Goal: Task Accomplishment & Management: Use online tool/utility

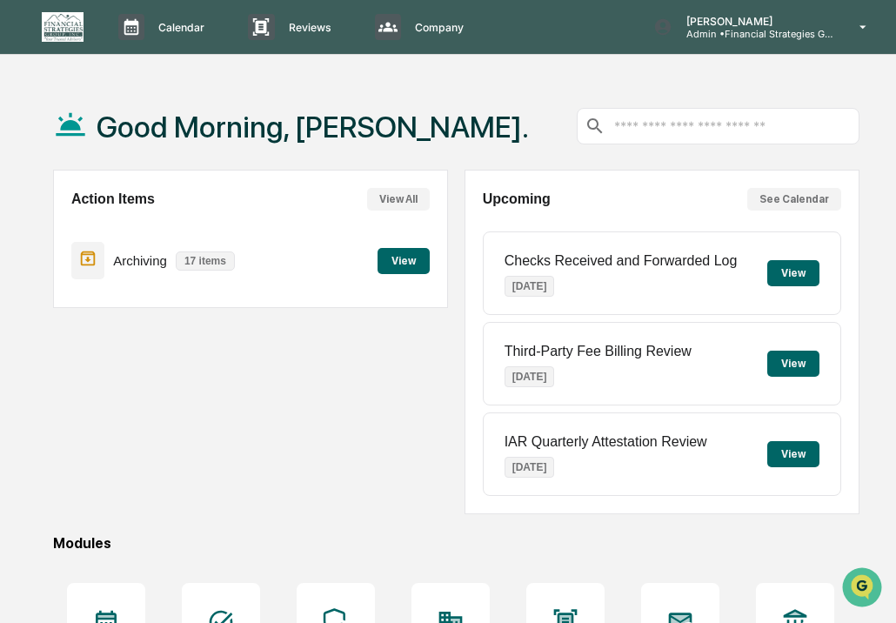
click at [410, 259] on button "View" at bounding box center [404, 261] width 52 height 26
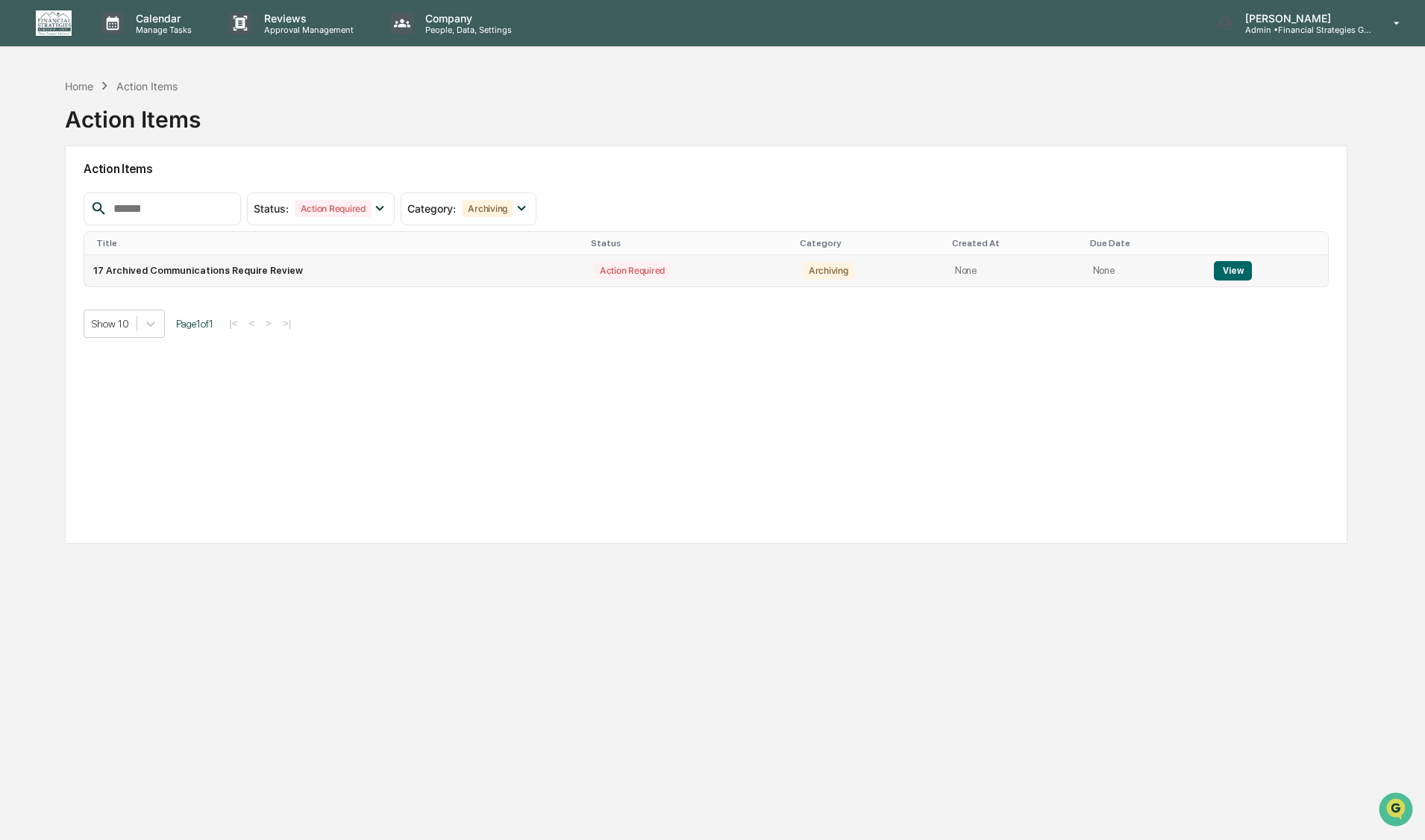
click at [768, 270] on button "View" at bounding box center [1233, 271] width 38 height 20
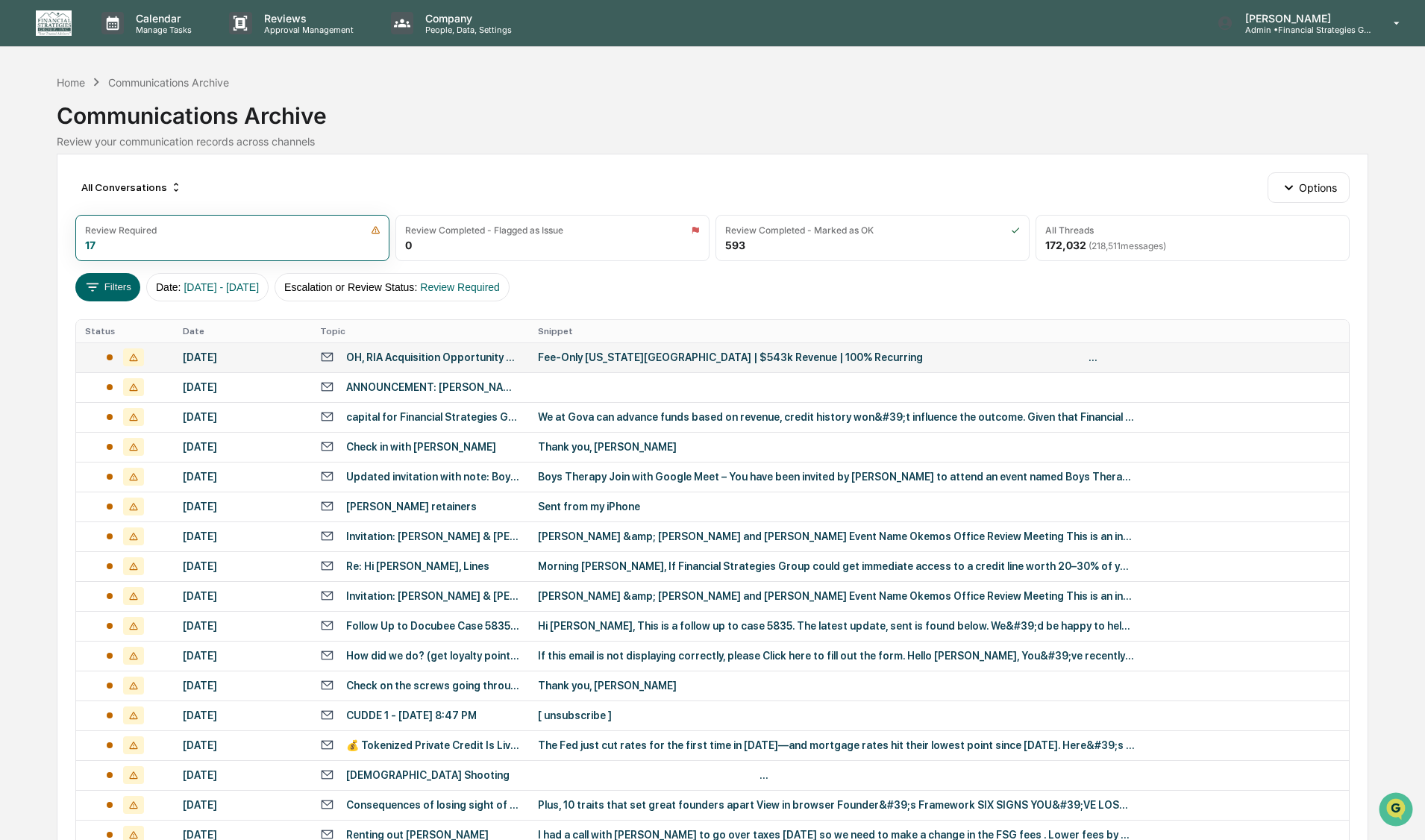
click at [580, 365] on td "Fee-Only [US_STATE][GEOGRAPHIC_DATA] | $543k Revenue | 100% Recurring‌ ‌ ‌ ‌ ‌ …" at bounding box center [939, 357] width 821 height 30
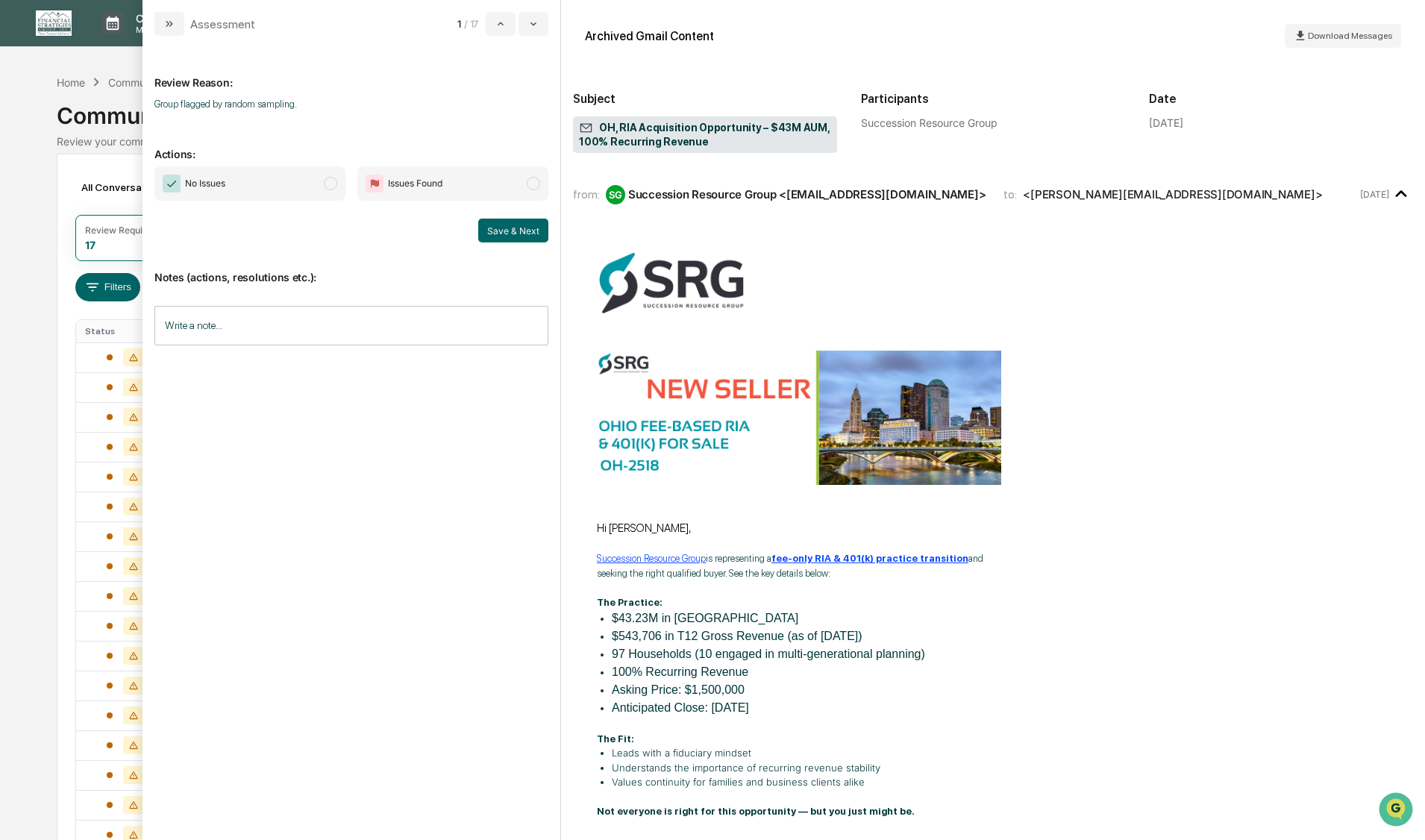
click at [331, 187] on span "modal" at bounding box center [331, 183] width 14 height 14
click at [508, 238] on button "Save & Next" at bounding box center [514, 231] width 70 height 24
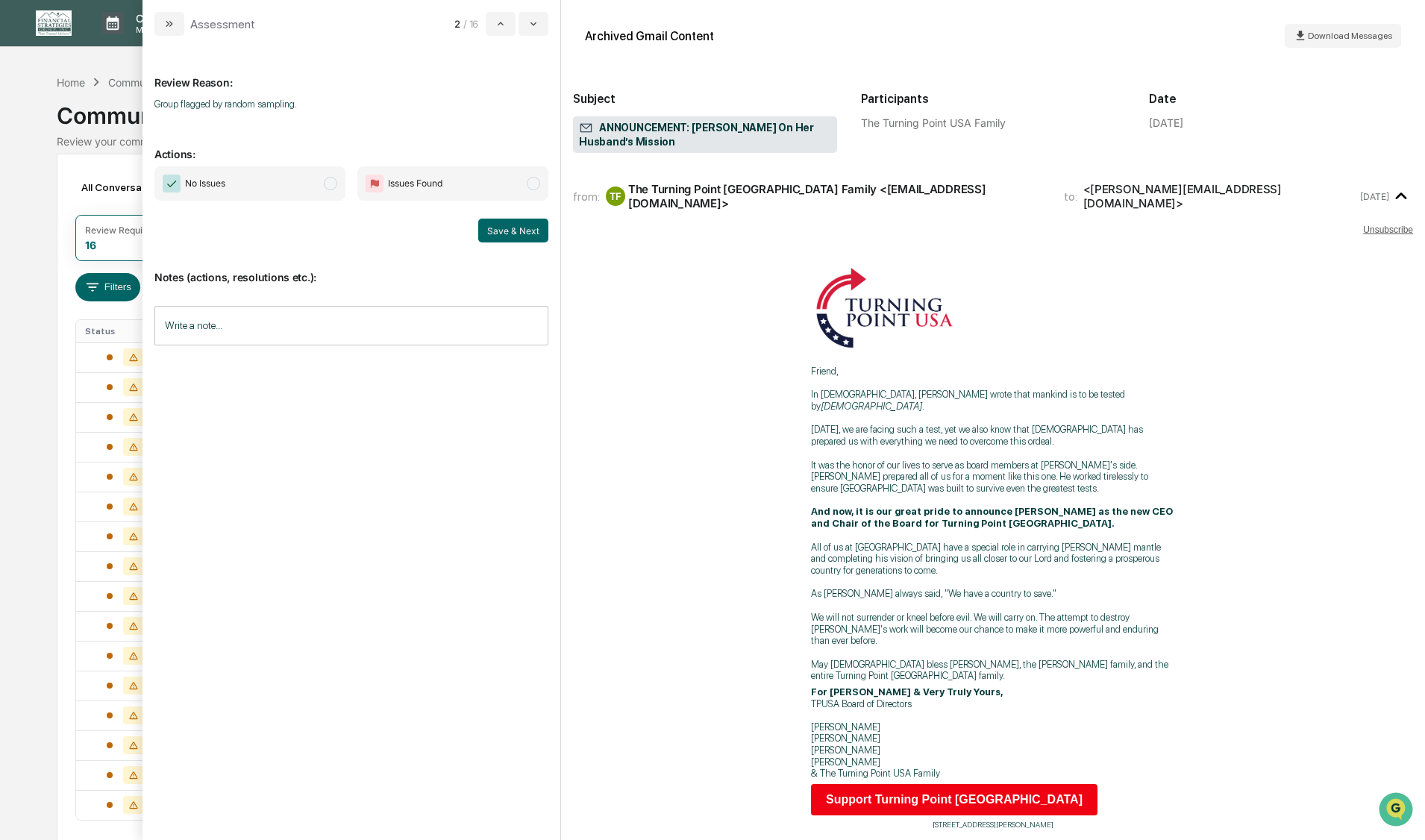
click at [328, 188] on span "modal" at bounding box center [331, 183] width 14 height 14
click at [487, 222] on button "Save & Next" at bounding box center [514, 231] width 70 height 24
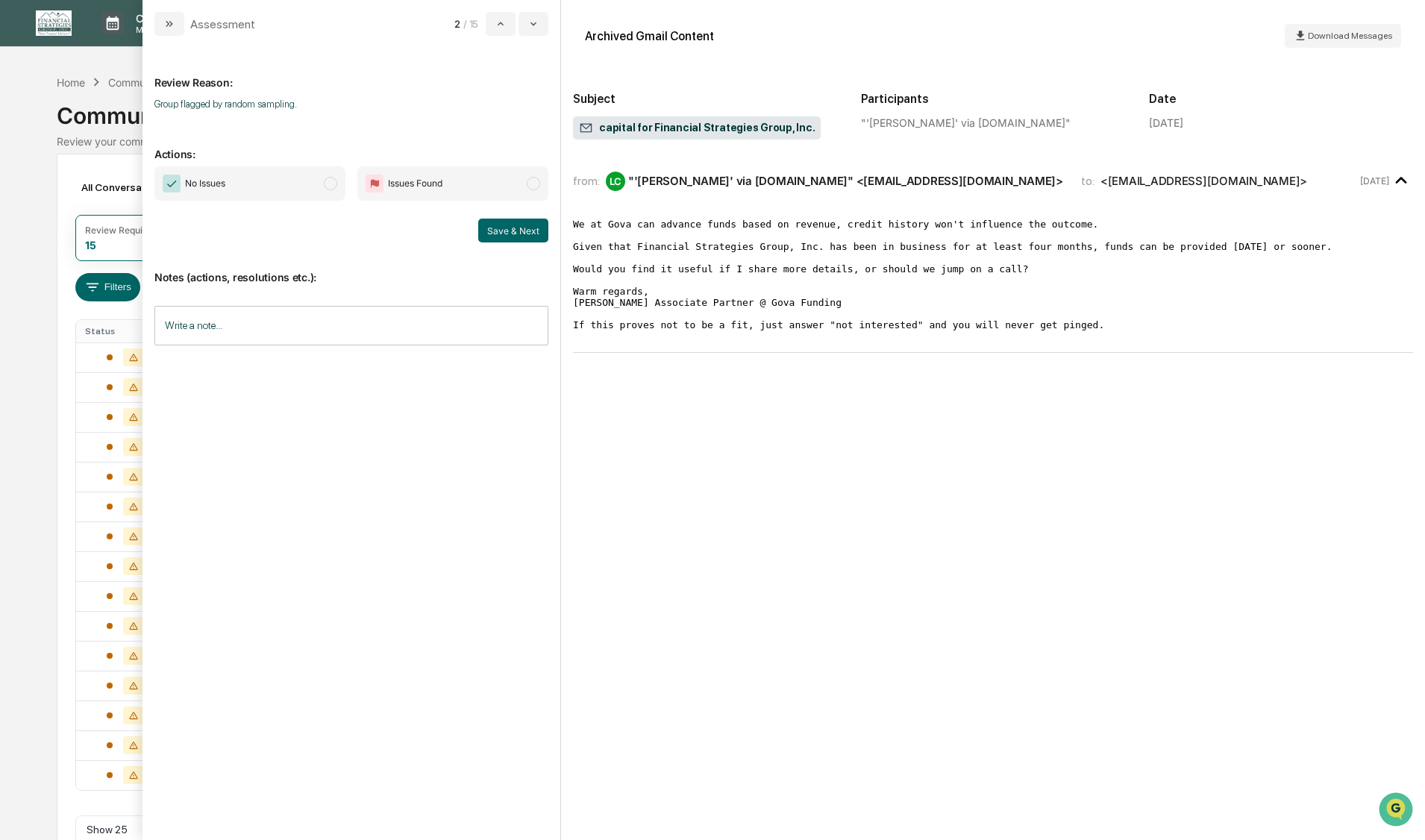
click at [331, 183] on span "modal" at bounding box center [331, 183] width 14 height 14
click at [506, 232] on button "Save & Next" at bounding box center [514, 231] width 70 height 24
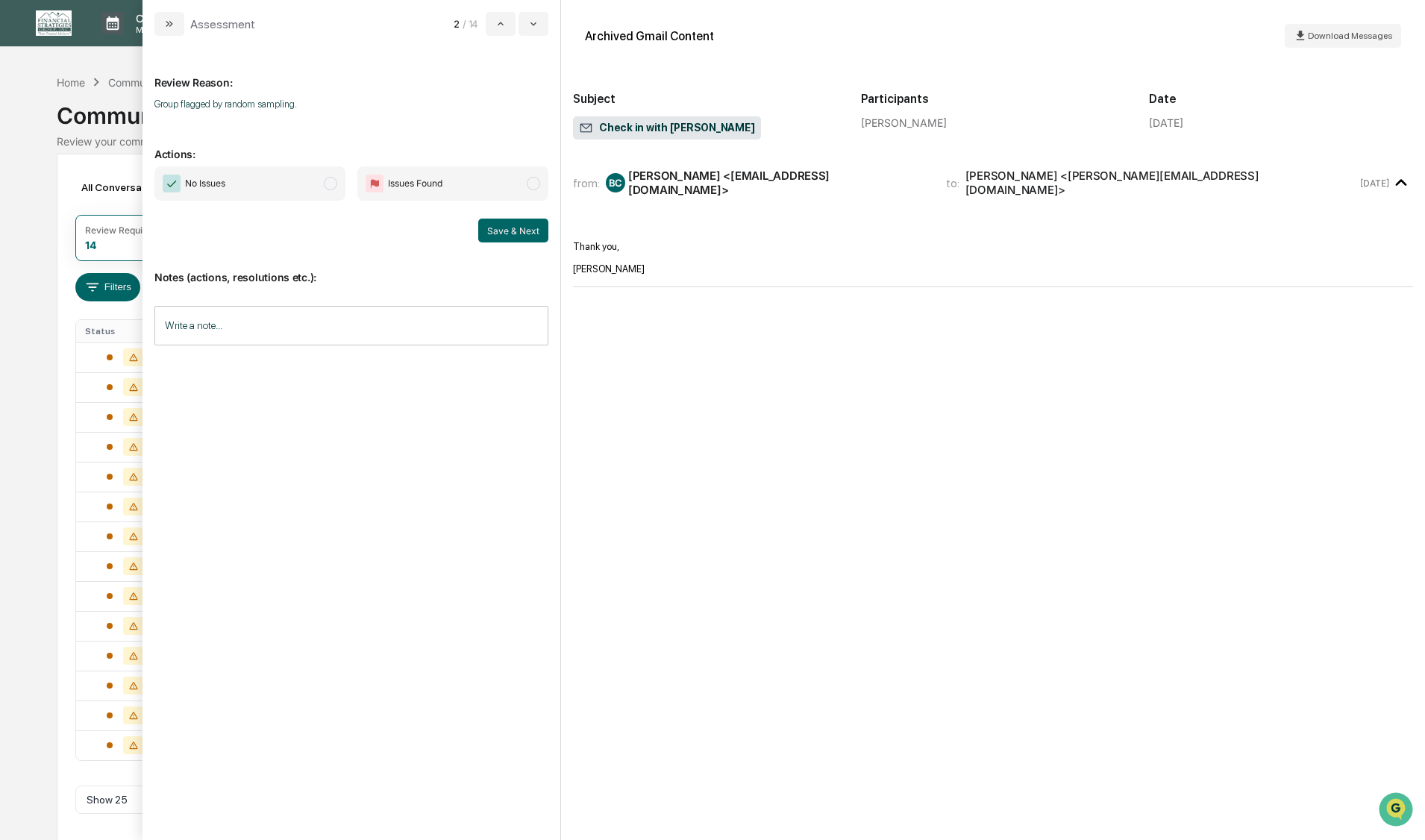
click at [328, 183] on span "modal" at bounding box center [331, 183] width 14 height 14
click at [514, 233] on button "Save & Next" at bounding box center [514, 231] width 70 height 24
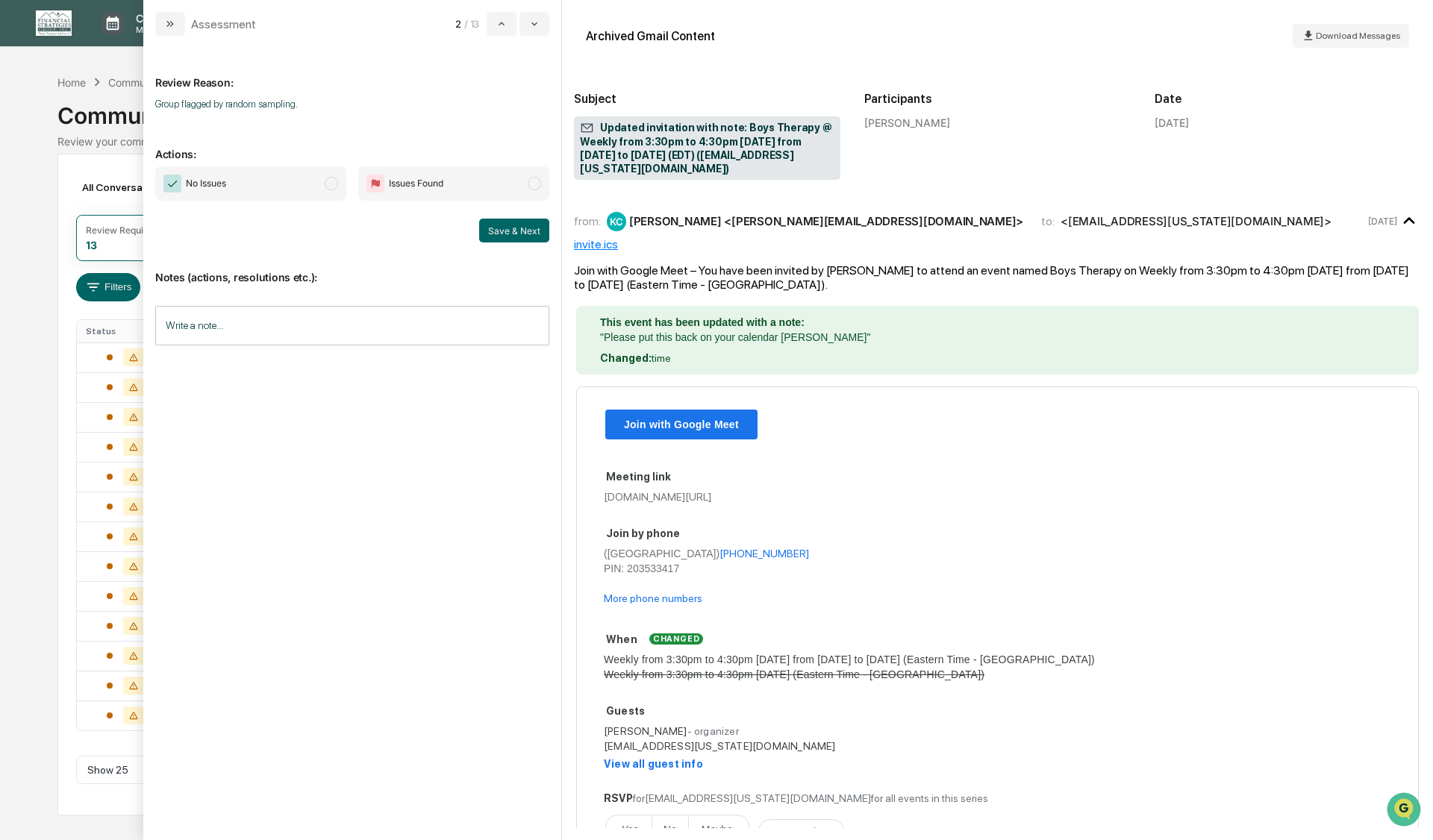
click at [333, 187] on span "modal" at bounding box center [332, 183] width 14 height 14
click at [503, 225] on button "Save & Next" at bounding box center [515, 231] width 70 height 24
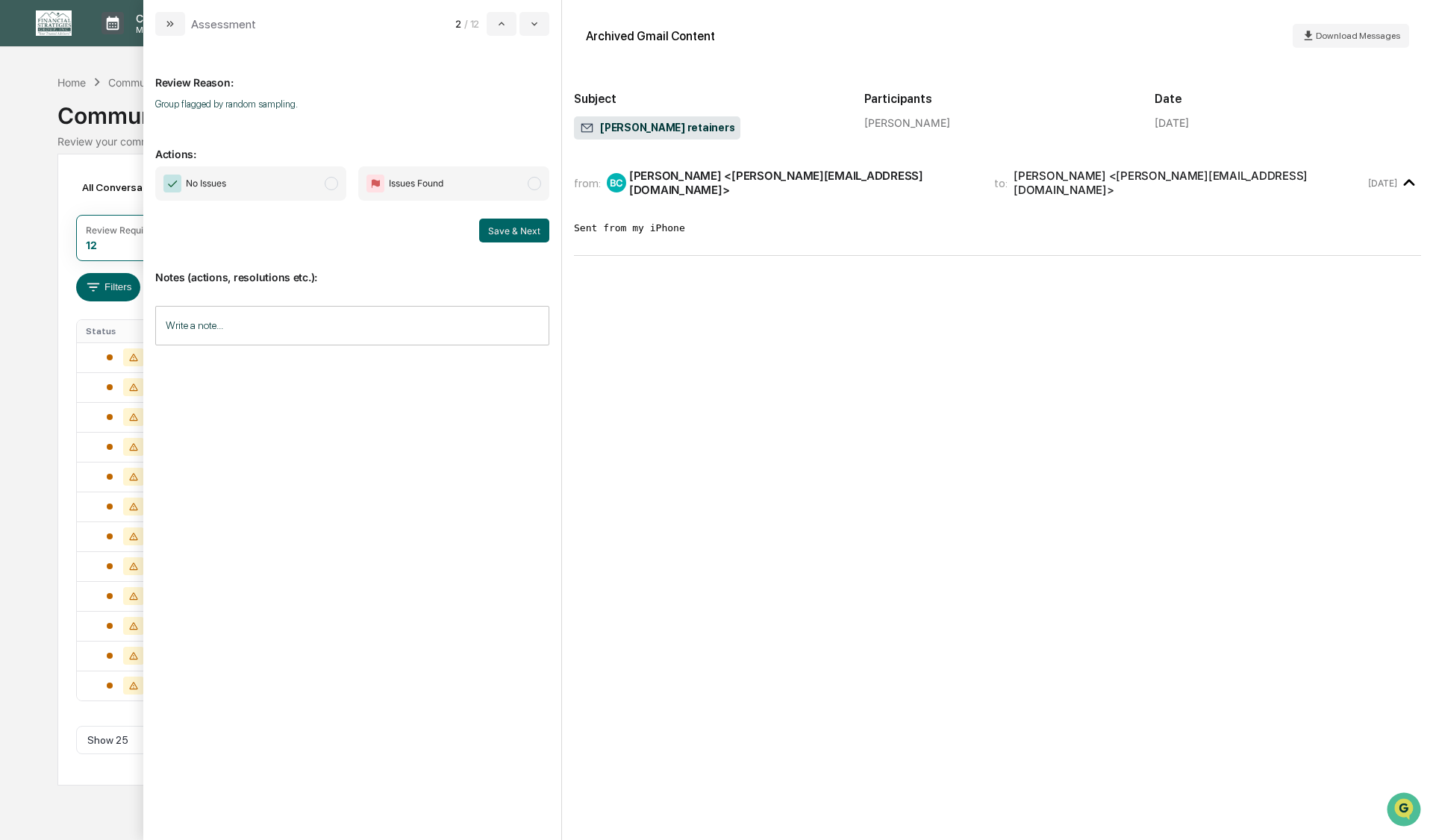
click at [334, 184] on span "modal" at bounding box center [332, 183] width 14 height 14
click at [497, 228] on button "Save & Next" at bounding box center [515, 231] width 70 height 24
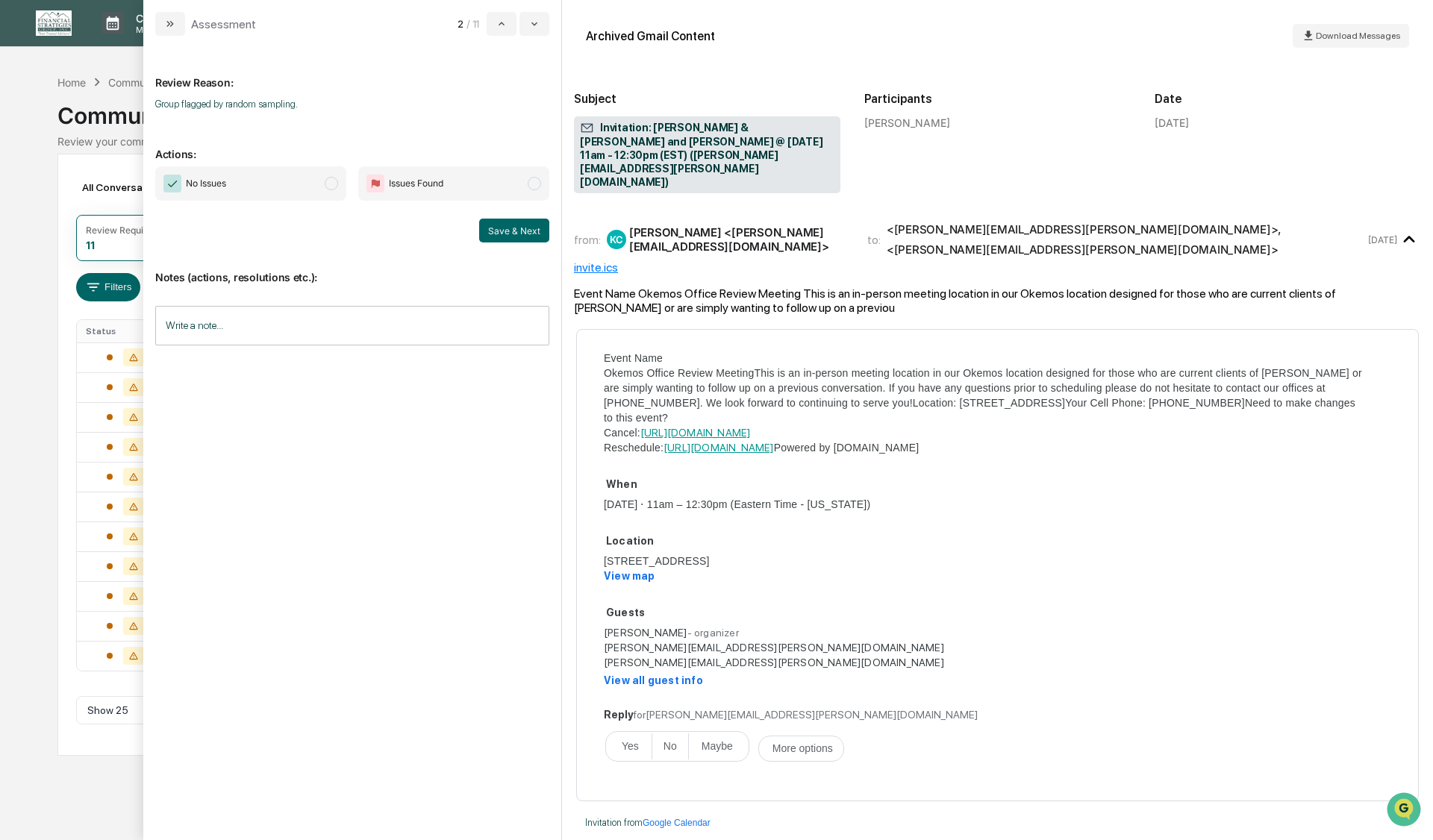
click at [332, 183] on span "modal" at bounding box center [332, 183] width 14 height 14
click at [486, 227] on button "Save & Next" at bounding box center [515, 231] width 70 height 24
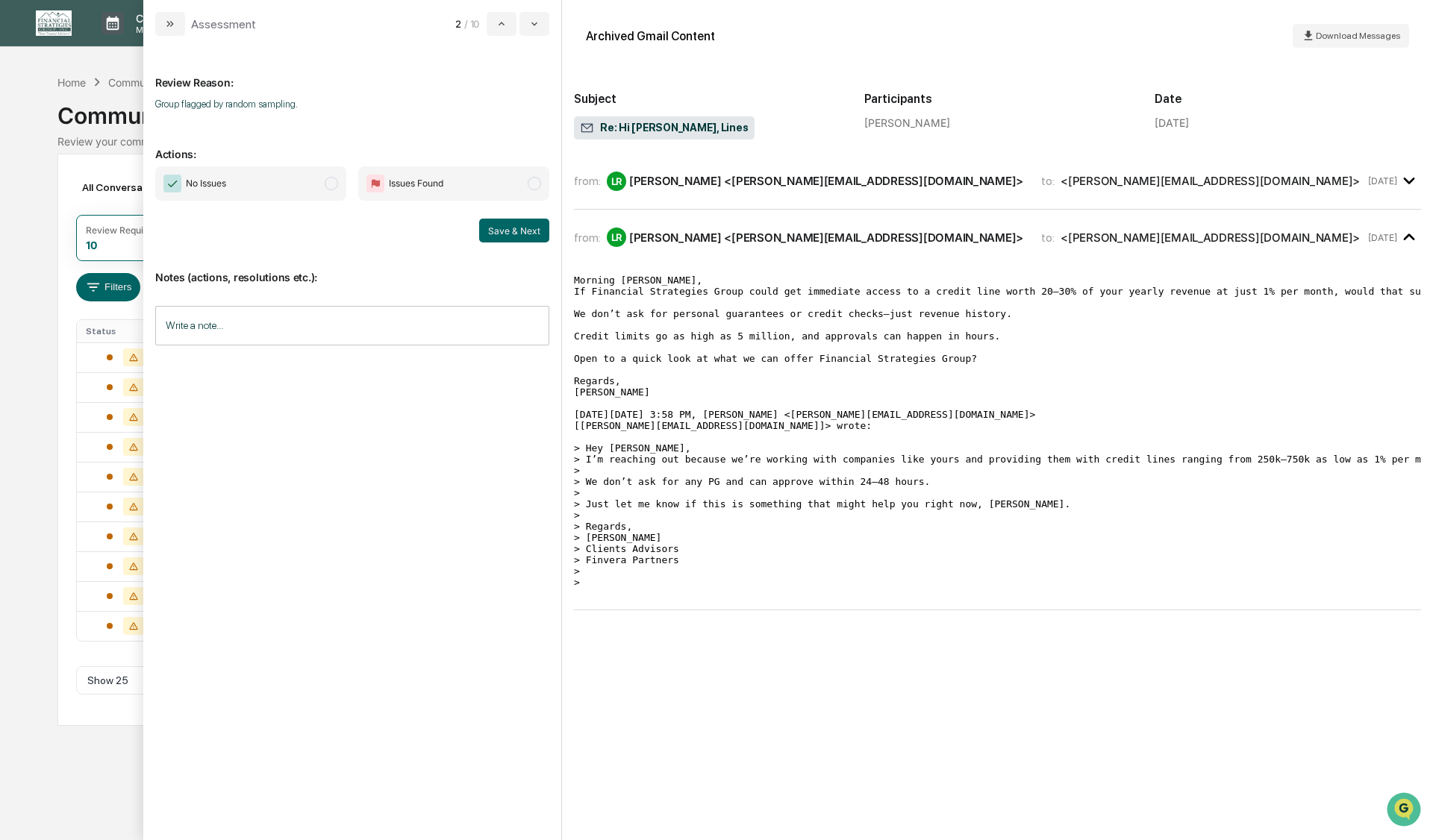
click at [328, 187] on span "modal" at bounding box center [332, 183] width 14 height 14
click at [505, 234] on button "Save & Next" at bounding box center [515, 231] width 70 height 24
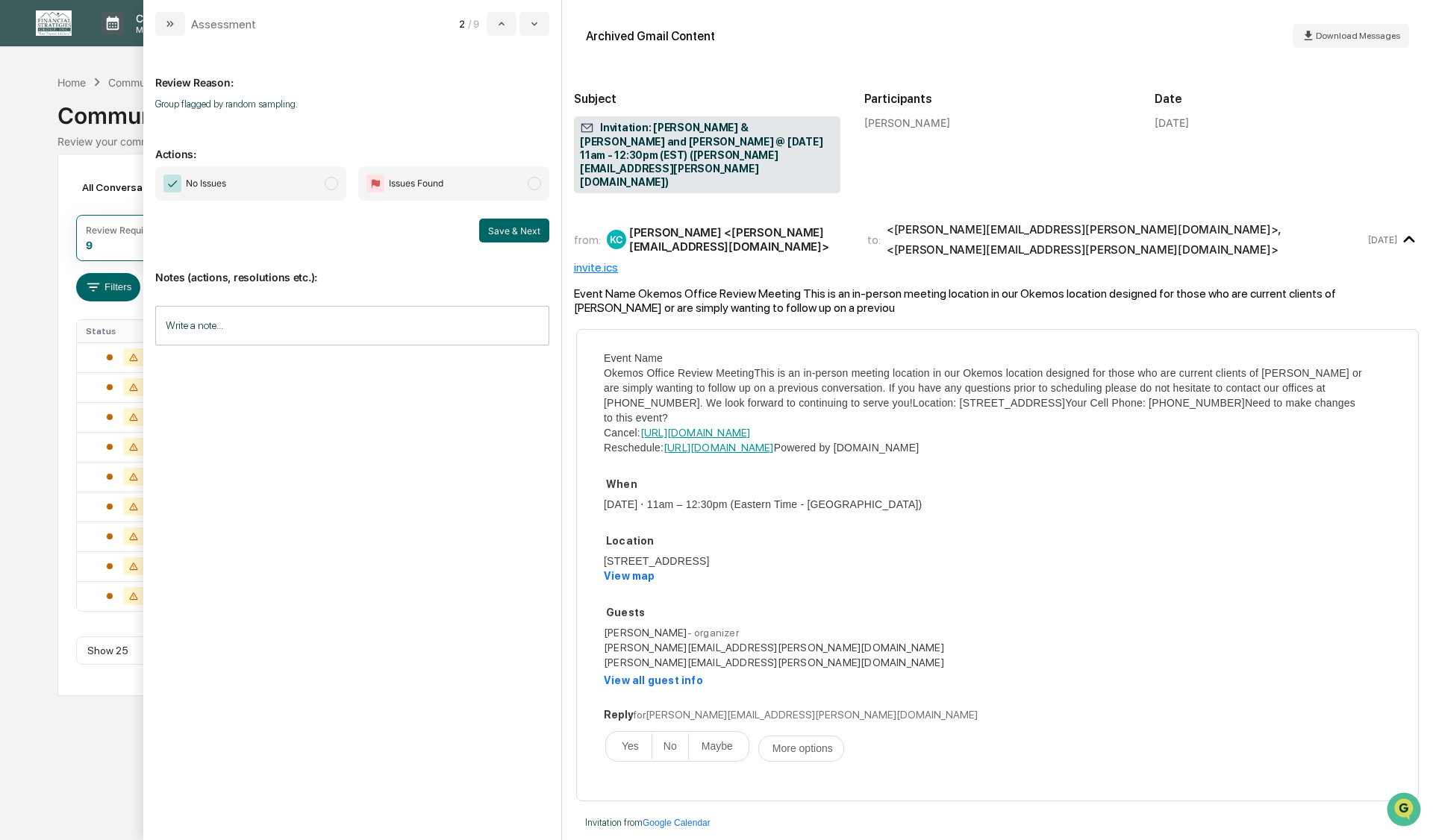
click at [335, 187] on span "modal" at bounding box center [332, 183] width 14 height 14
click at [505, 237] on button "Save & Next" at bounding box center [515, 231] width 70 height 24
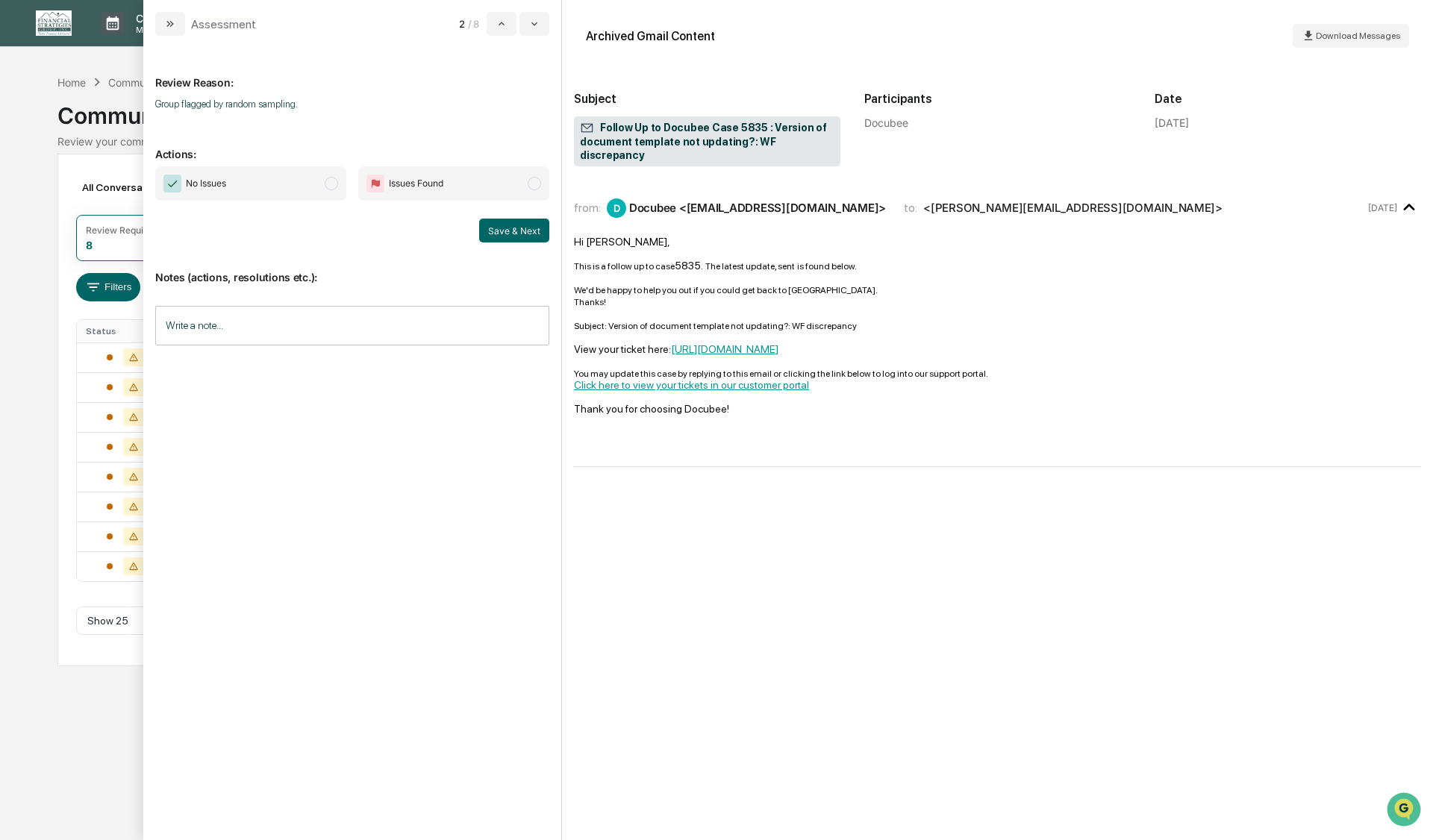
click at [334, 186] on span "modal" at bounding box center [332, 183] width 14 height 14
click at [491, 231] on button "Save & Next" at bounding box center [515, 231] width 70 height 24
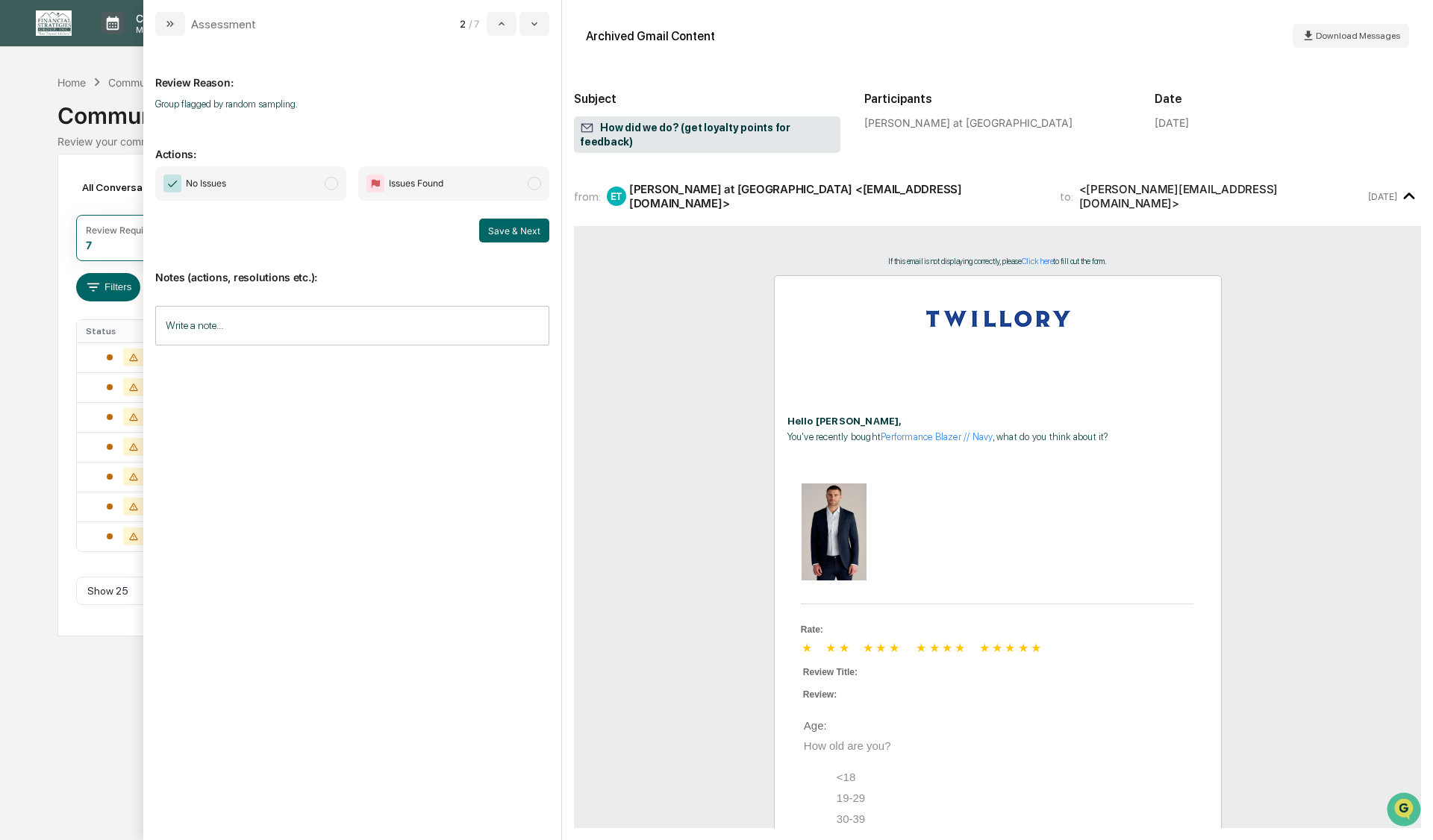
click at [332, 183] on span "modal" at bounding box center [332, 183] width 14 height 14
click at [514, 235] on button "Save & Next" at bounding box center [515, 231] width 70 height 24
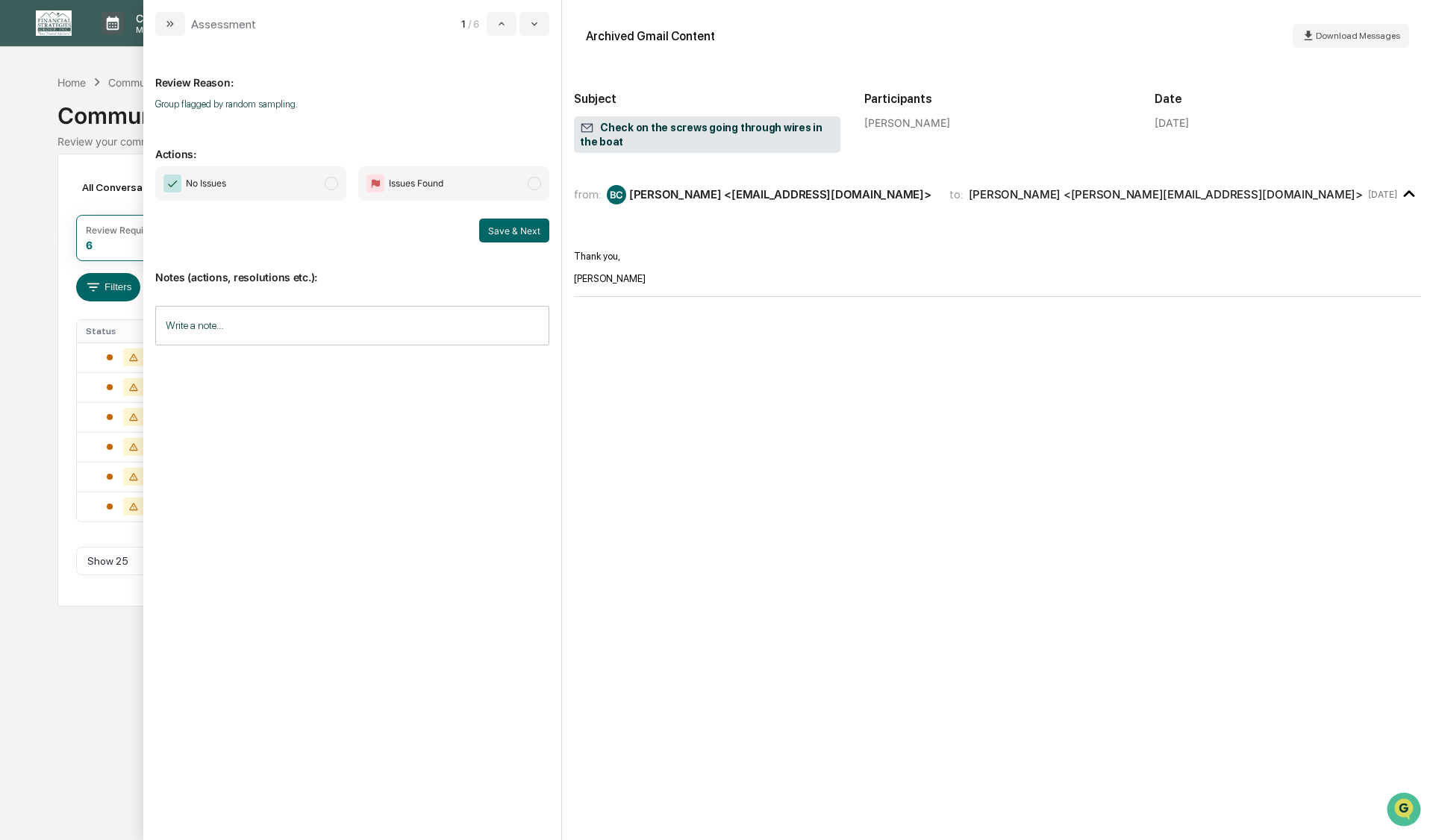
click at [327, 185] on span "modal" at bounding box center [332, 183] width 14 height 14
click at [503, 229] on button "Save & Next" at bounding box center [515, 231] width 70 height 24
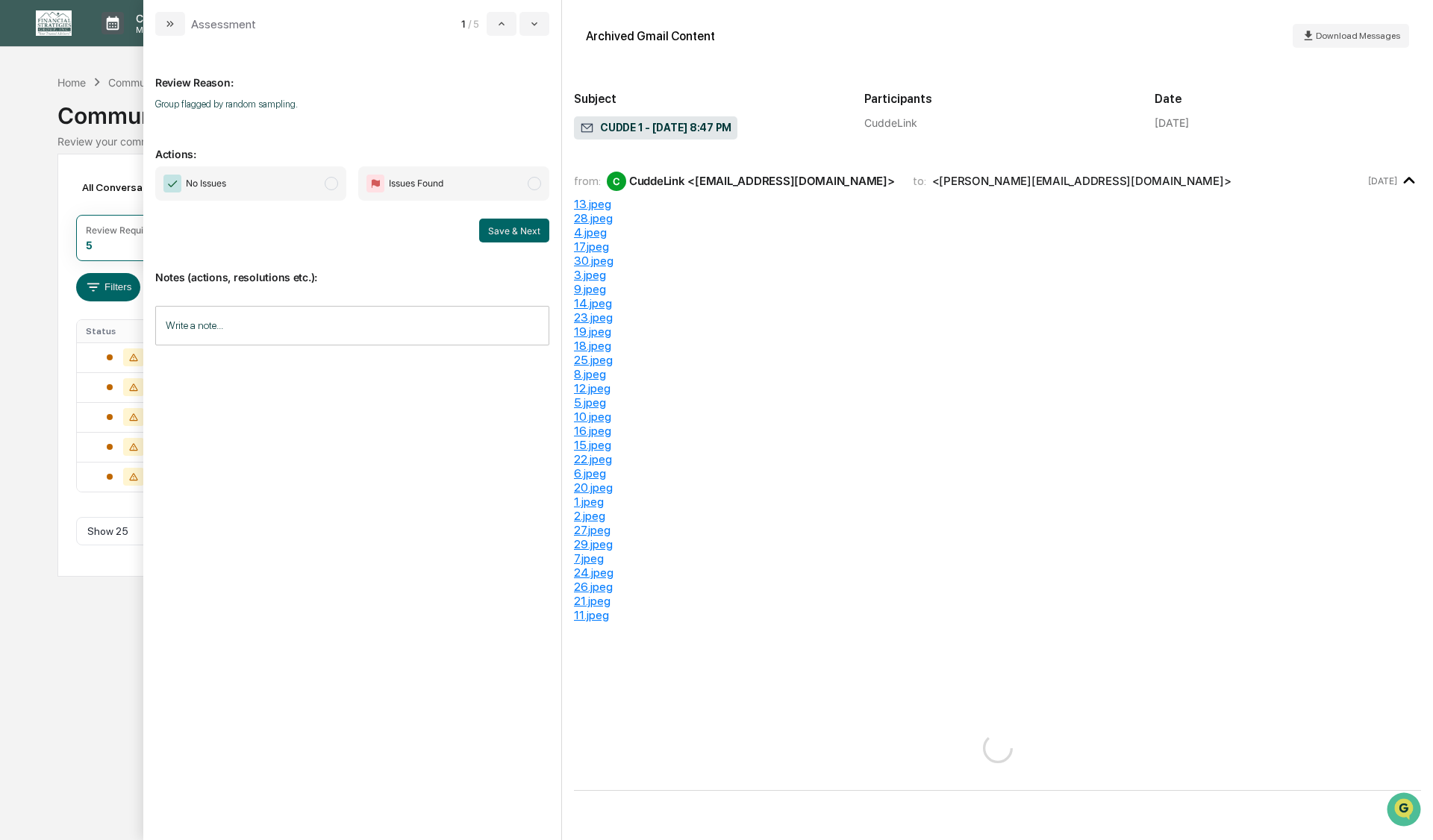
click at [333, 189] on span "modal" at bounding box center [332, 183] width 14 height 14
click at [507, 225] on button "Save & Next" at bounding box center [515, 231] width 70 height 24
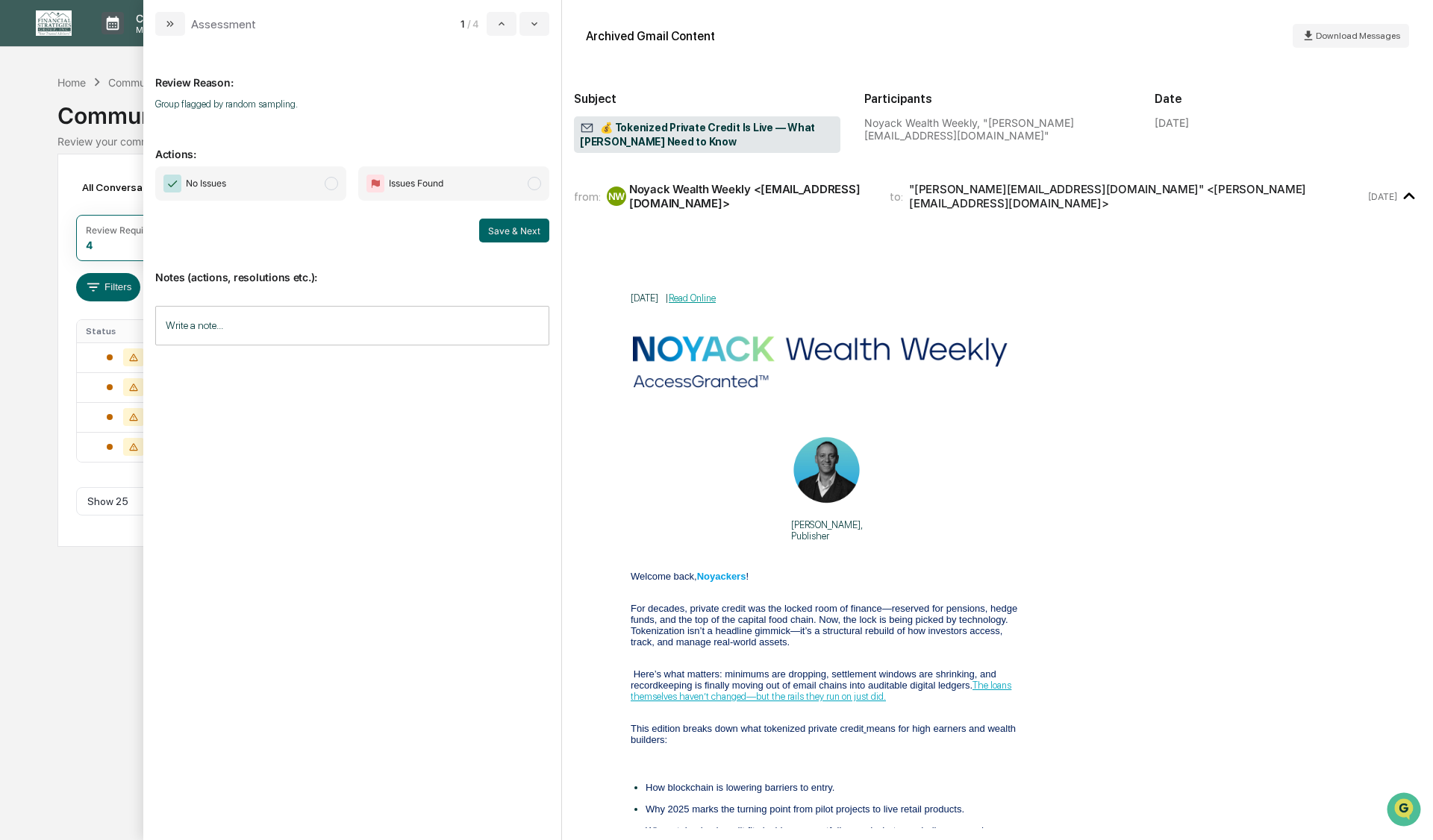
drag, startPoint x: 338, startPoint y: 183, endPoint x: 331, endPoint y: 183, distance: 7.0
click at [337, 183] on span "No Issues" at bounding box center [250, 183] width 191 height 34
click at [538, 233] on button "Save & Next" at bounding box center [515, 231] width 70 height 24
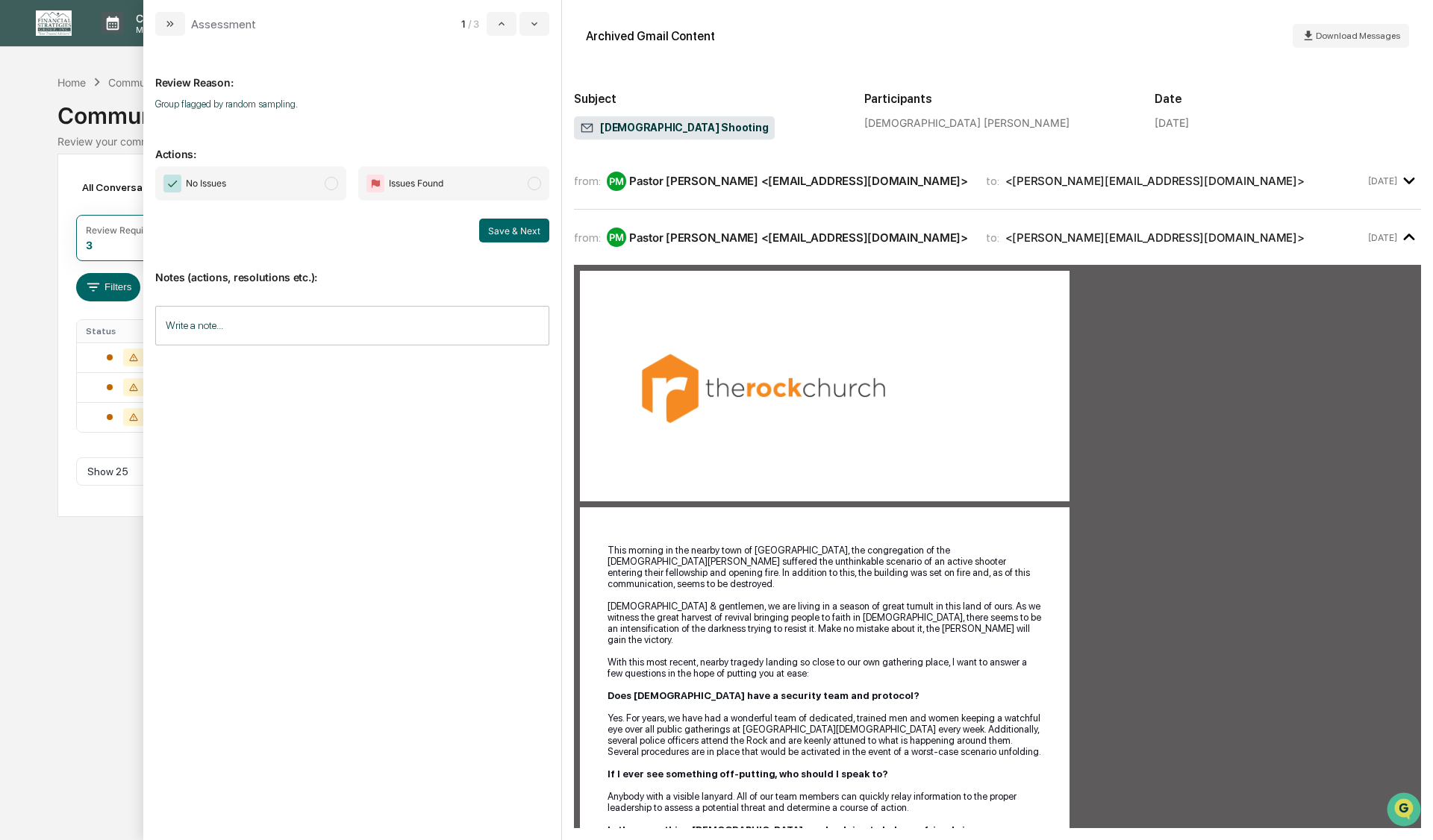
click at [327, 183] on span "modal" at bounding box center [332, 183] width 14 height 14
click at [491, 230] on button "Save & Next" at bounding box center [515, 231] width 70 height 24
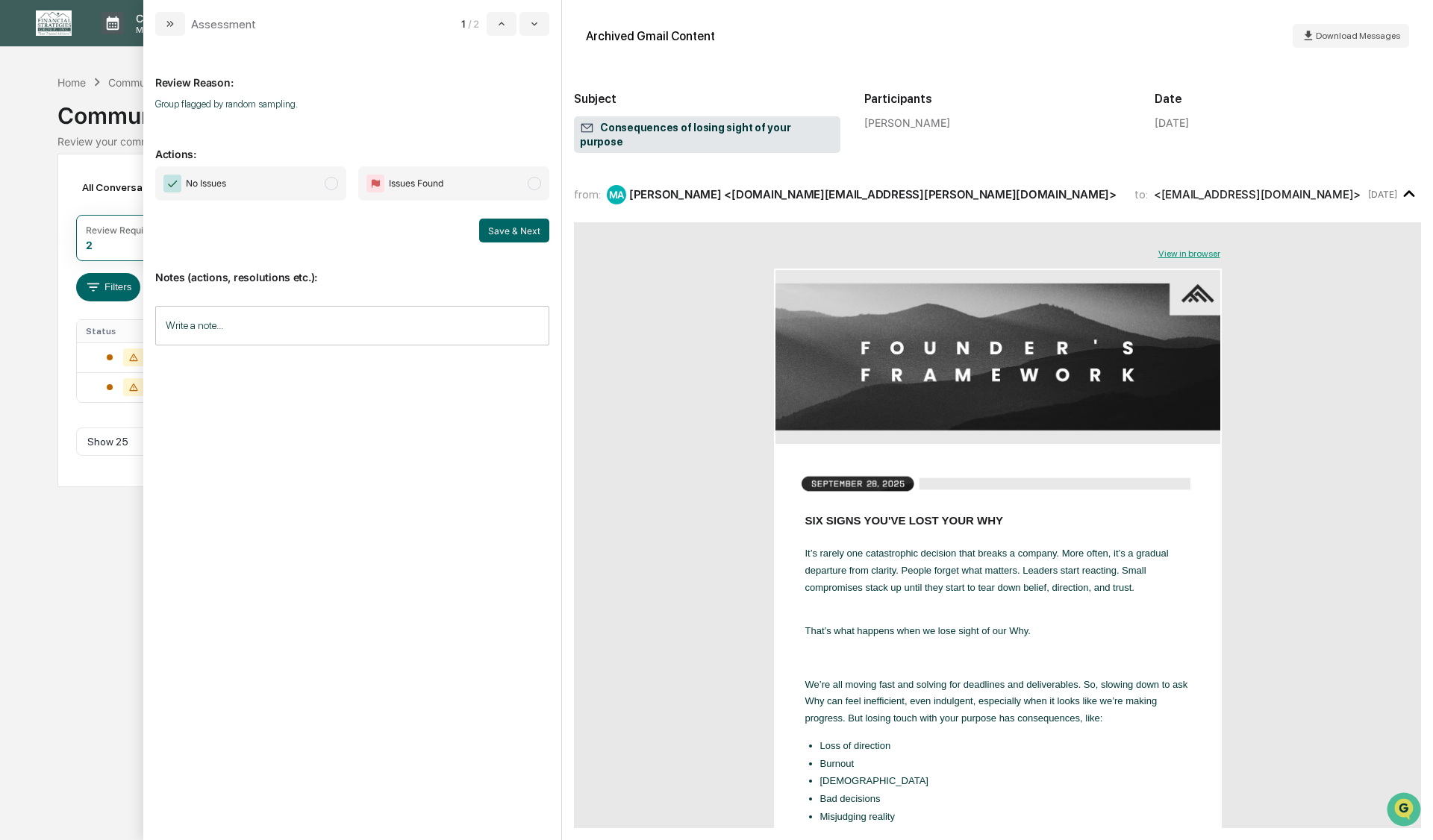
click at [326, 184] on span "modal" at bounding box center [332, 183] width 14 height 14
click at [502, 235] on button "Save & Next" at bounding box center [515, 231] width 70 height 24
